Goal: Information Seeking & Learning: Learn about a topic

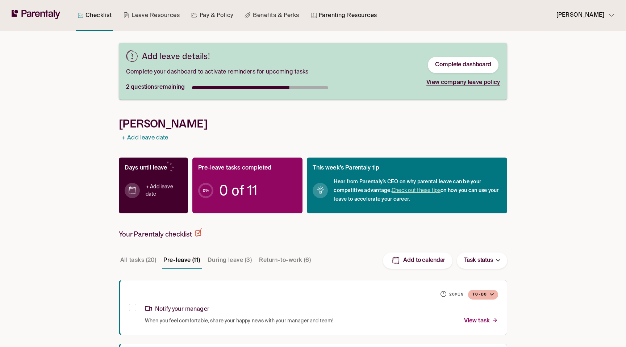
click at [349, 17] on link "Parenting Resources" at bounding box center [343, 15] width 69 height 31
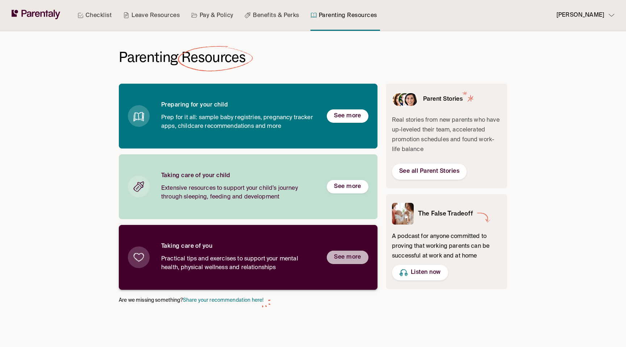
click at [351, 259] on h6 "See more" at bounding box center [347, 258] width 27 height 8
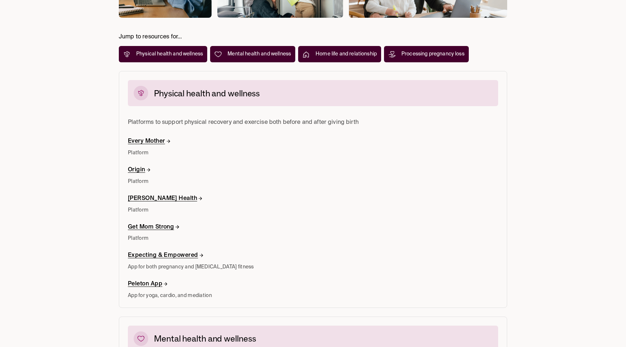
scroll to position [146, 0]
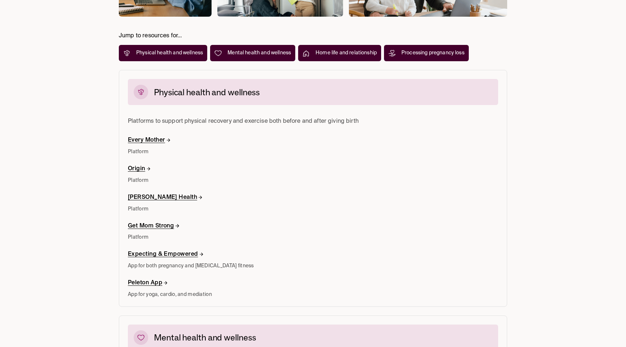
click at [160, 225] on h6 "Get Mom Strong" at bounding box center [154, 226] width 52 height 8
